Goal: Task Accomplishment & Management: Manage account settings

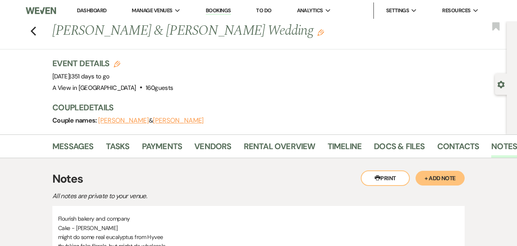
scroll to position [0, 8]
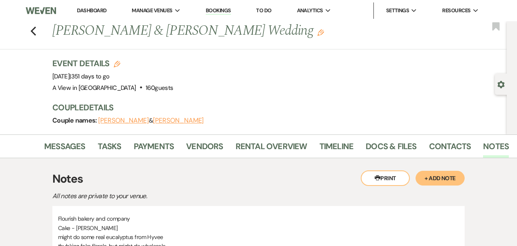
click at [29, 25] on div "Previous [PERSON_NAME] & [PERSON_NAME] Wedding Edit Bookmark" at bounding box center [251, 35] width 511 height 28
click at [31, 26] on icon "Previous" at bounding box center [33, 31] width 6 height 10
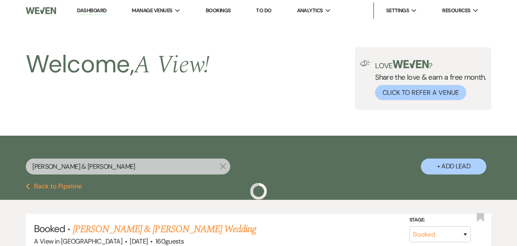
scroll to position [67, 0]
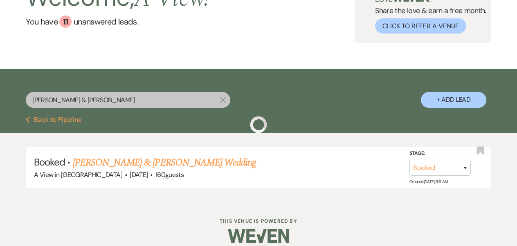
click at [105, 94] on input "[PERSON_NAME] & [PERSON_NAME]" at bounding box center [128, 100] width 204 height 16
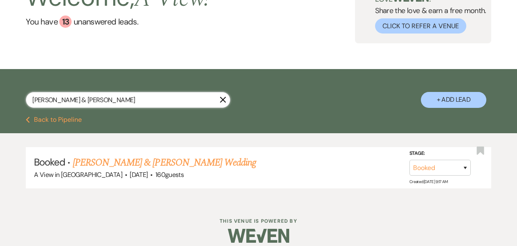
click at [106, 95] on input "[PERSON_NAME] & [PERSON_NAME]" at bounding box center [128, 100] width 204 height 16
click at [105, 95] on input "[PERSON_NAME] & [PERSON_NAME]" at bounding box center [128, 100] width 204 height 16
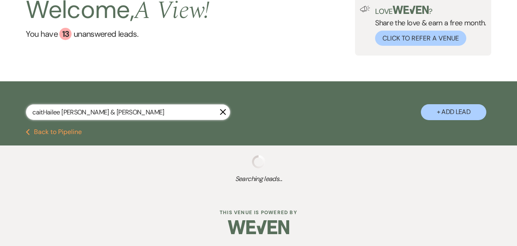
scroll to position [53, 0]
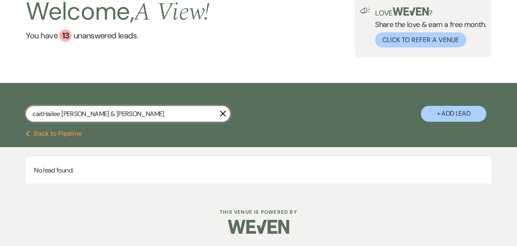
click at [114, 114] on input "caitHailee [PERSON_NAME] & [PERSON_NAME]" at bounding box center [128, 114] width 204 height 16
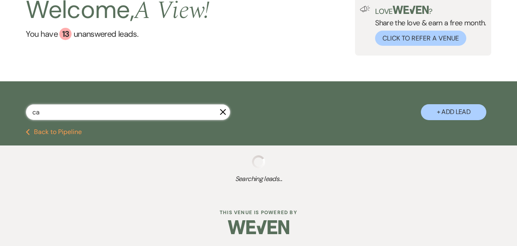
type input "cai"
select select "8"
select select "4"
select select "8"
select select "4"
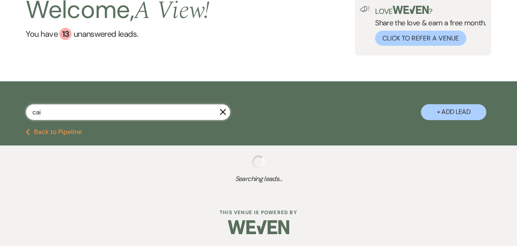
select select "8"
select select "5"
select select "8"
select select "4"
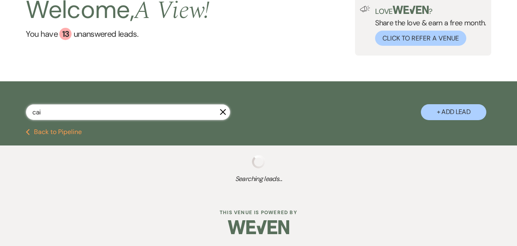
select select "8"
select select "4"
select select "8"
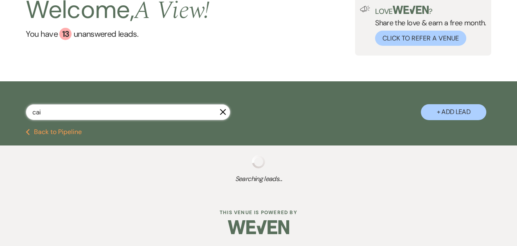
select select "8"
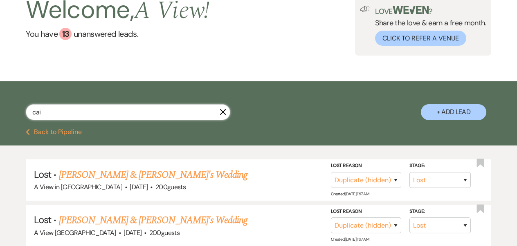
scroll to position [67, 0]
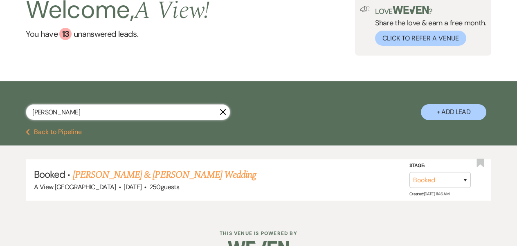
scroll to position [67, 0]
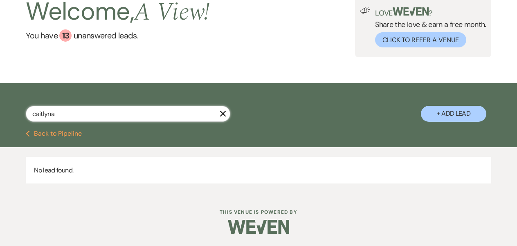
scroll to position [53, 0]
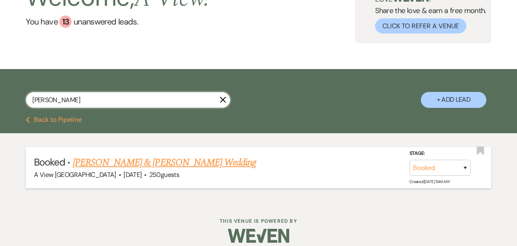
type input "[PERSON_NAME]"
click at [193, 163] on link "[PERSON_NAME] & [PERSON_NAME] Wedding" at bounding box center [164, 162] width 183 height 15
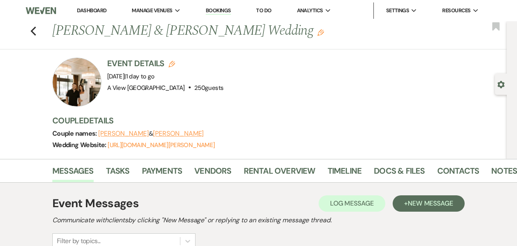
click at [87, 89] on div at bounding box center [76, 82] width 49 height 49
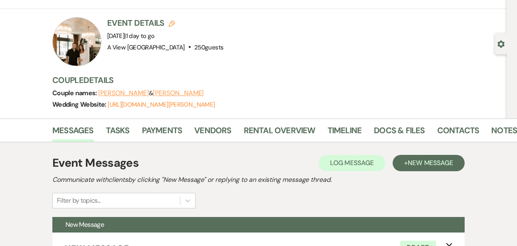
scroll to position [26, 0]
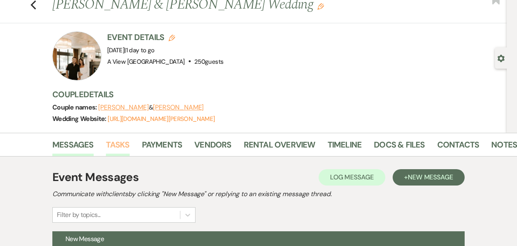
click at [110, 144] on link "Tasks" at bounding box center [118, 147] width 24 height 18
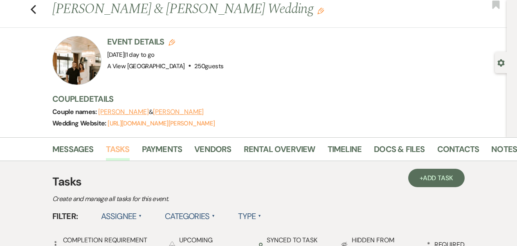
scroll to position [26, 0]
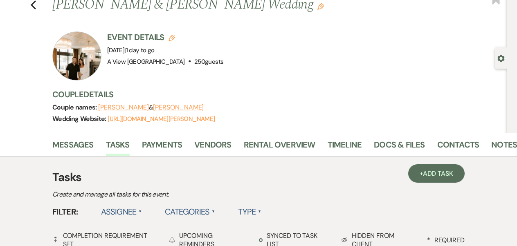
click at [29, 1] on div "Previous [PERSON_NAME] & [PERSON_NAME] Wedding Edit Bookmark" at bounding box center [251, 9] width 511 height 28
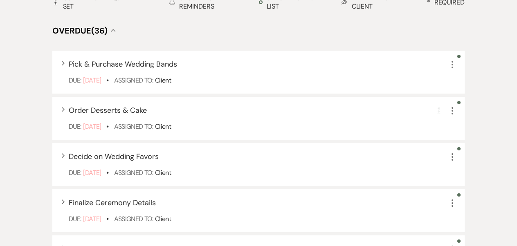
scroll to position [0, 0]
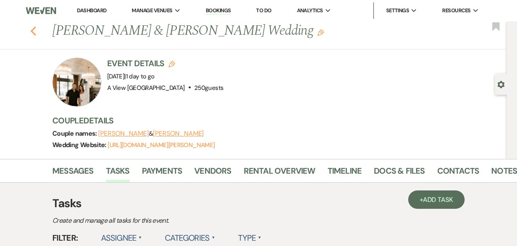
click at [31, 31] on icon "Previous" at bounding box center [33, 31] width 6 height 10
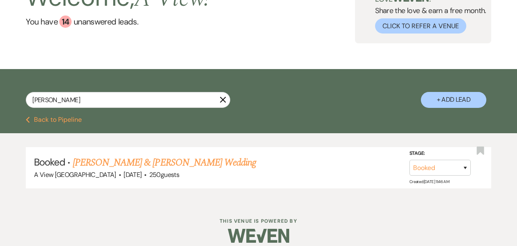
click at [221, 102] on use "button" at bounding box center [223, 100] width 6 height 6
